Goal: Transaction & Acquisition: Purchase product/service

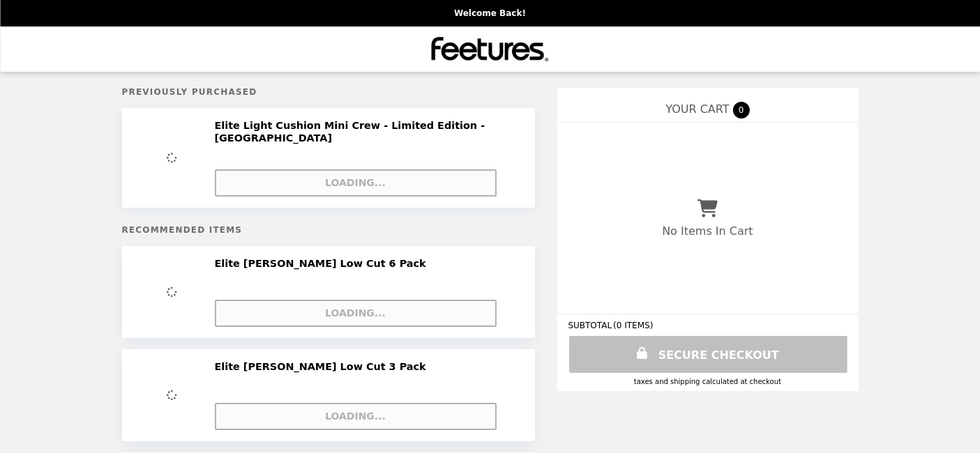
select select "**********"
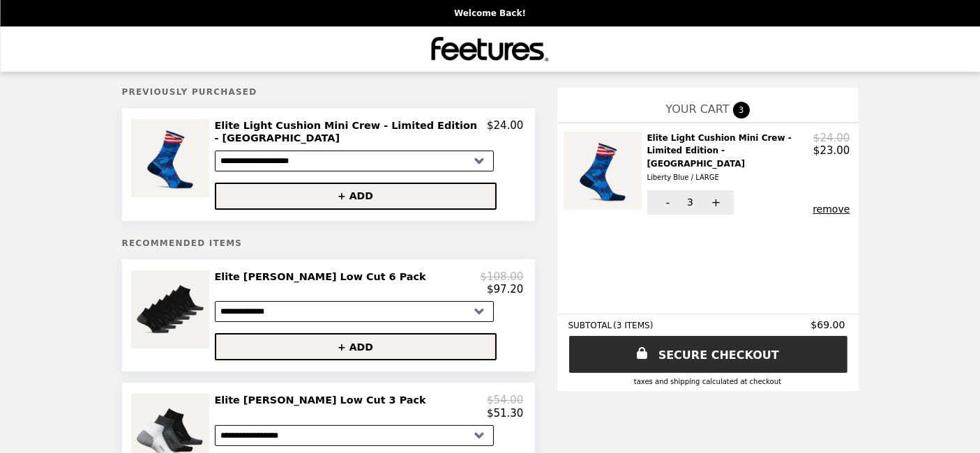
click at [481, 49] on img "Main" at bounding box center [490, 49] width 117 height 29
select select "**********"
click at [696, 360] on link "SECURE CHECKOUT" at bounding box center [708, 354] width 281 height 37
